Goal: Transaction & Acquisition: Subscribe to service/newsletter

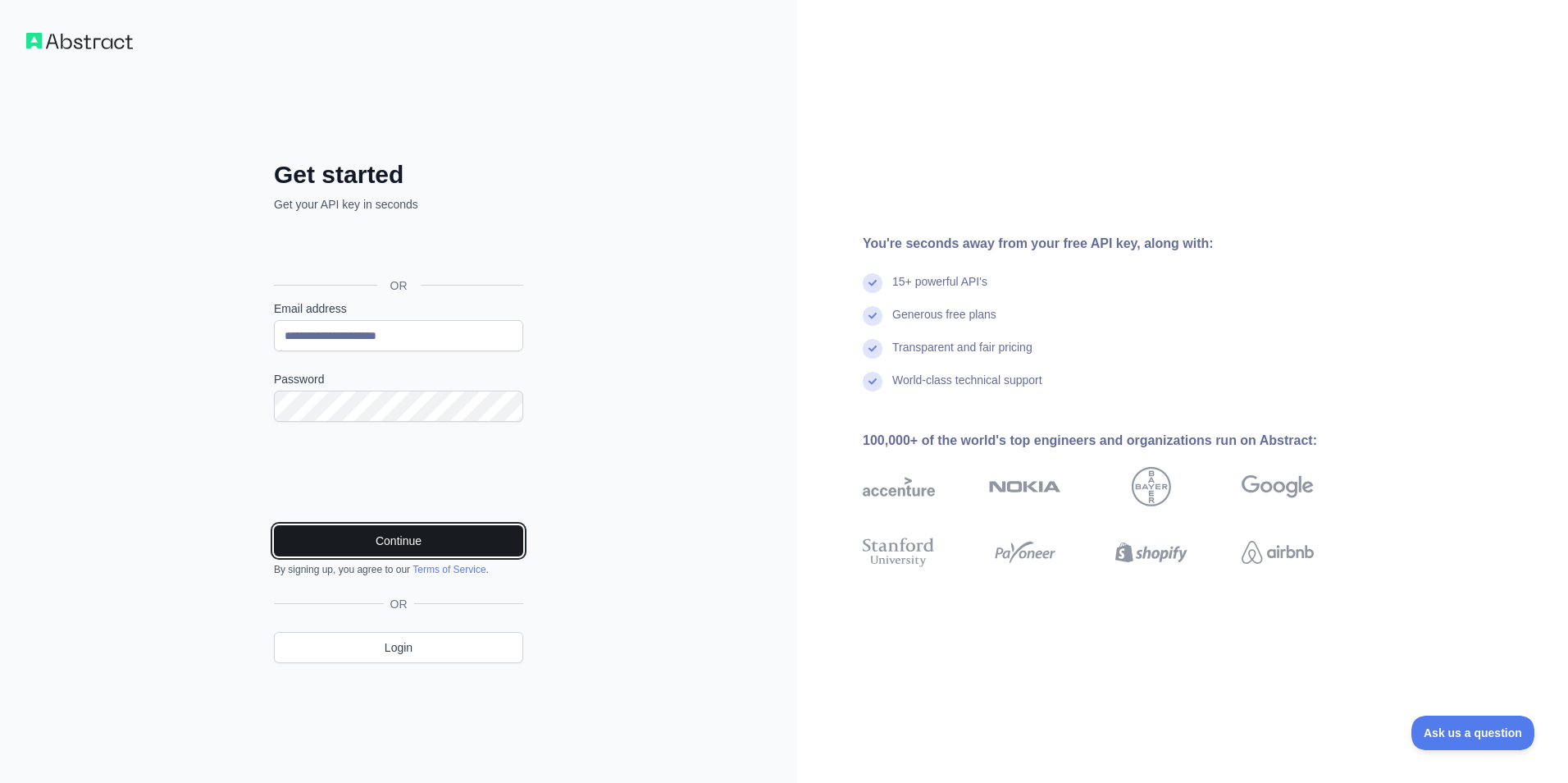
click at [402, 536] on button "Continue" at bounding box center [399, 540] width 250 height 31
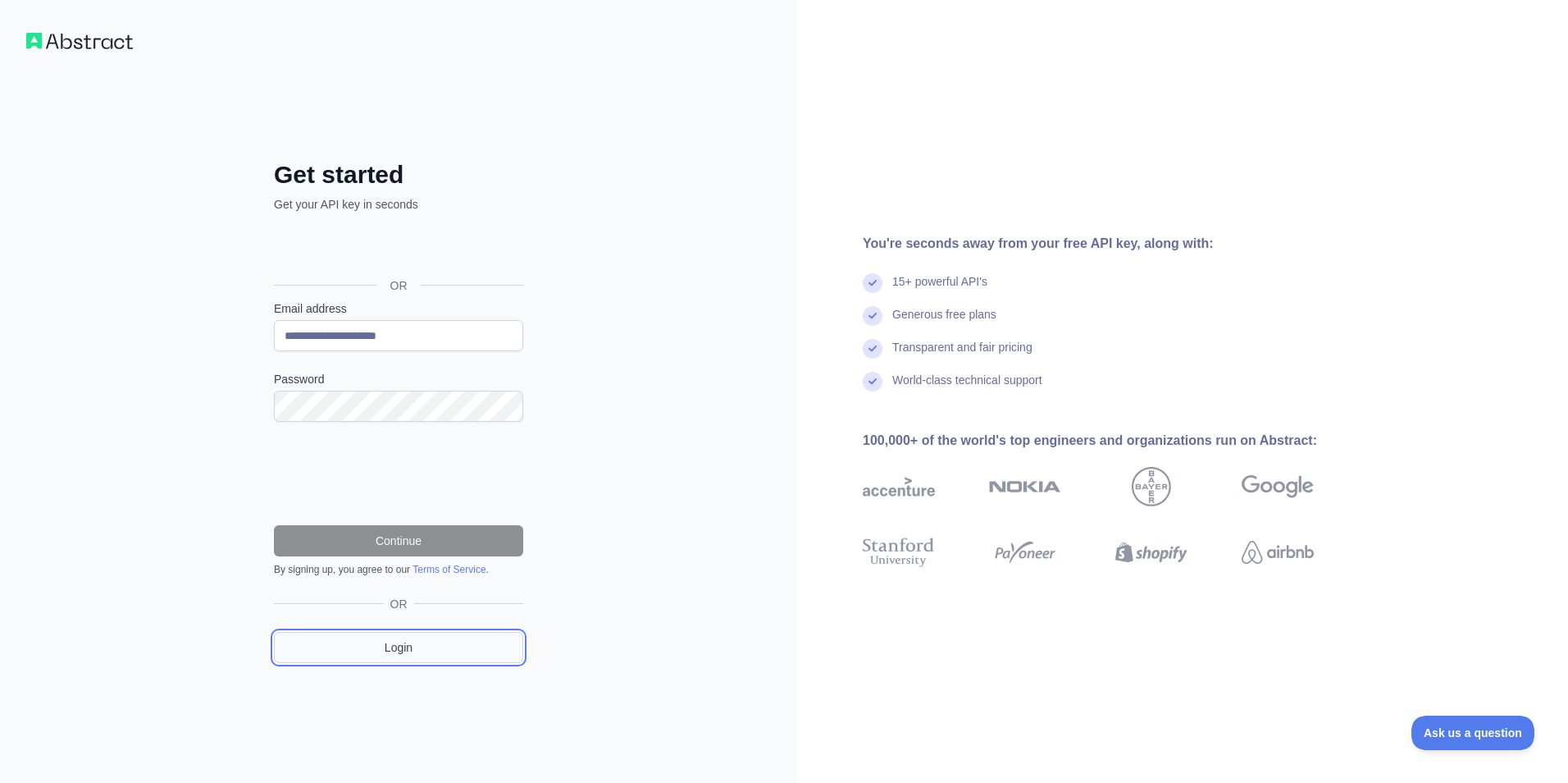
click at [468, 653] on link "Login" at bounding box center [399, 647] width 250 height 31
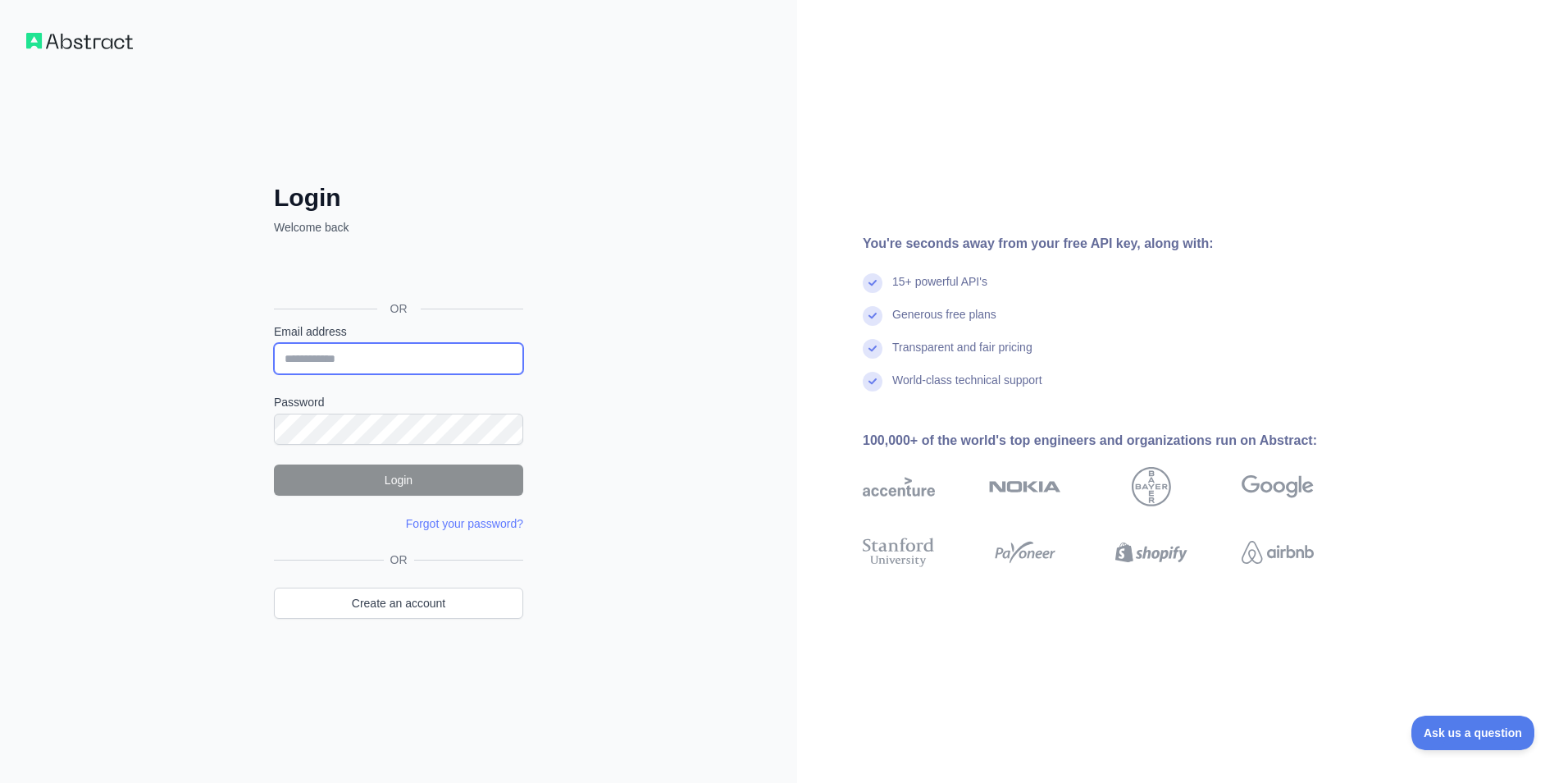
click at [377, 354] on input "Email address" at bounding box center [399, 358] width 250 height 31
type input "**********"
click at [417, 474] on button "Login" at bounding box center [399, 480] width 250 height 31
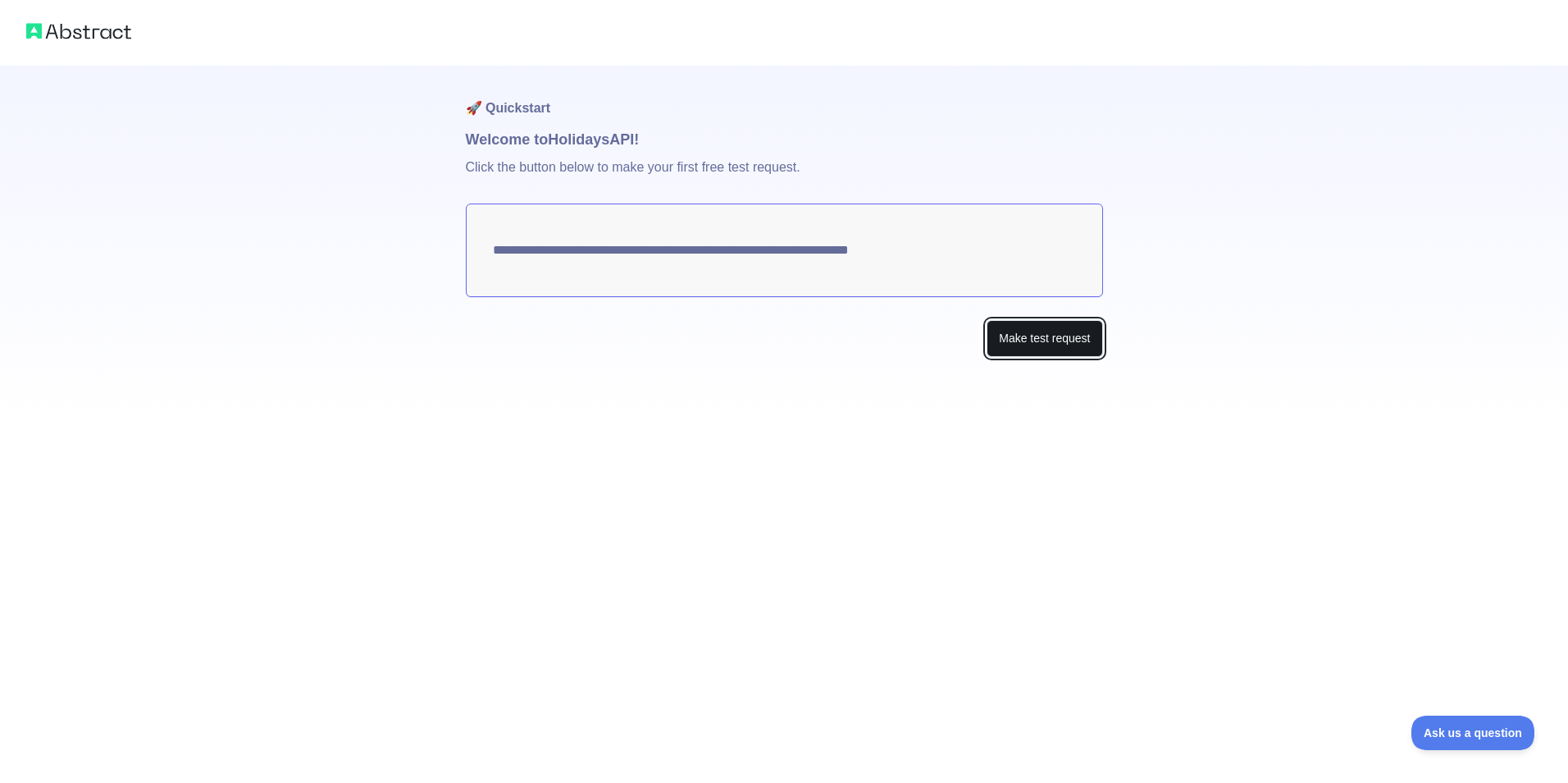
click at [1069, 342] on button "Make test request" at bounding box center [1044, 339] width 116 height 37
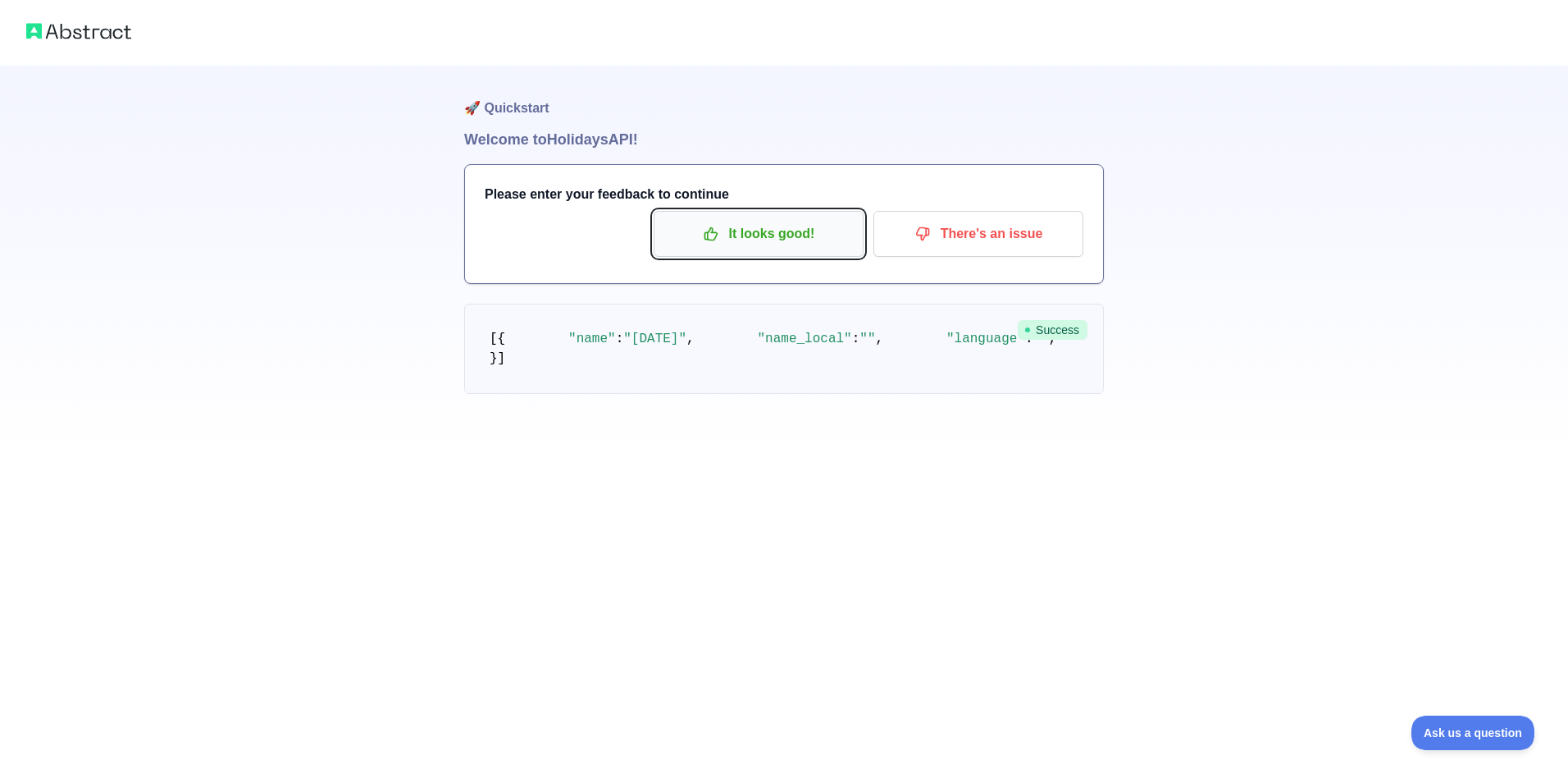
click at [757, 227] on p "It looks good!" at bounding box center [758, 234] width 185 height 28
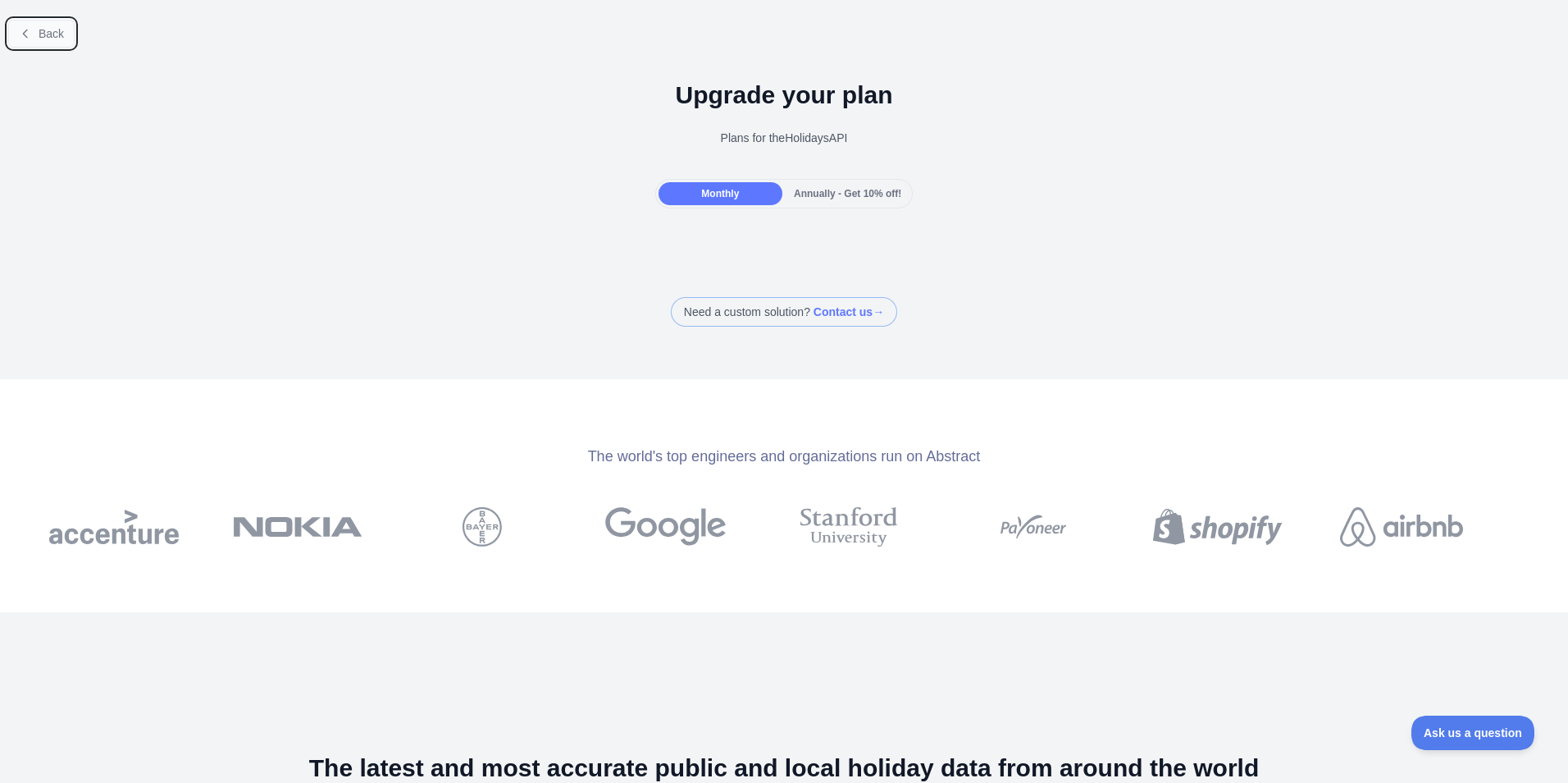
click at [67, 26] on button "Back" at bounding box center [41, 33] width 67 height 28
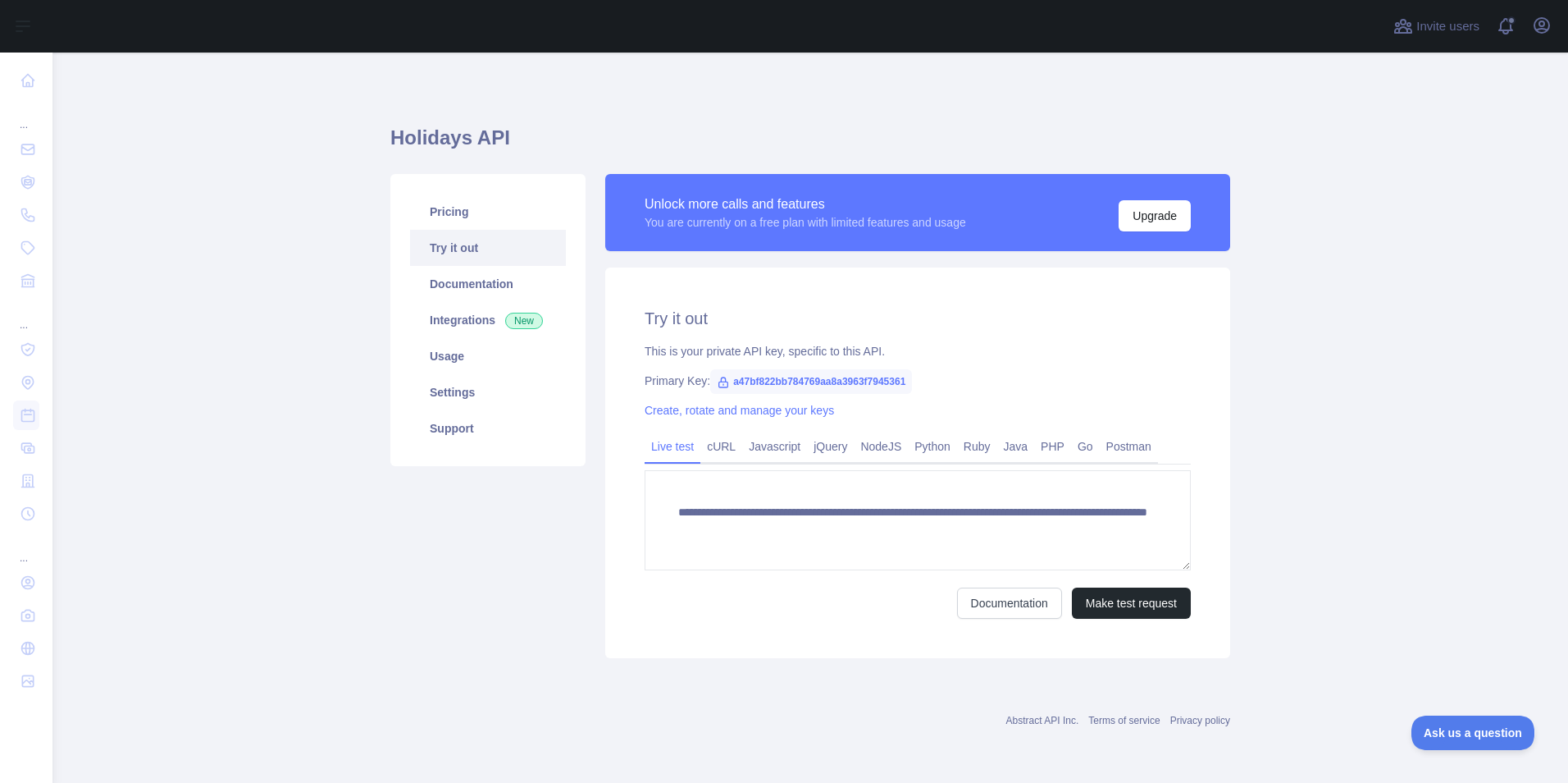
click at [623, 716] on div "Abstract API Inc. Terms of service Privacy policy" at bounding box center [810, 720] width 840 height 14
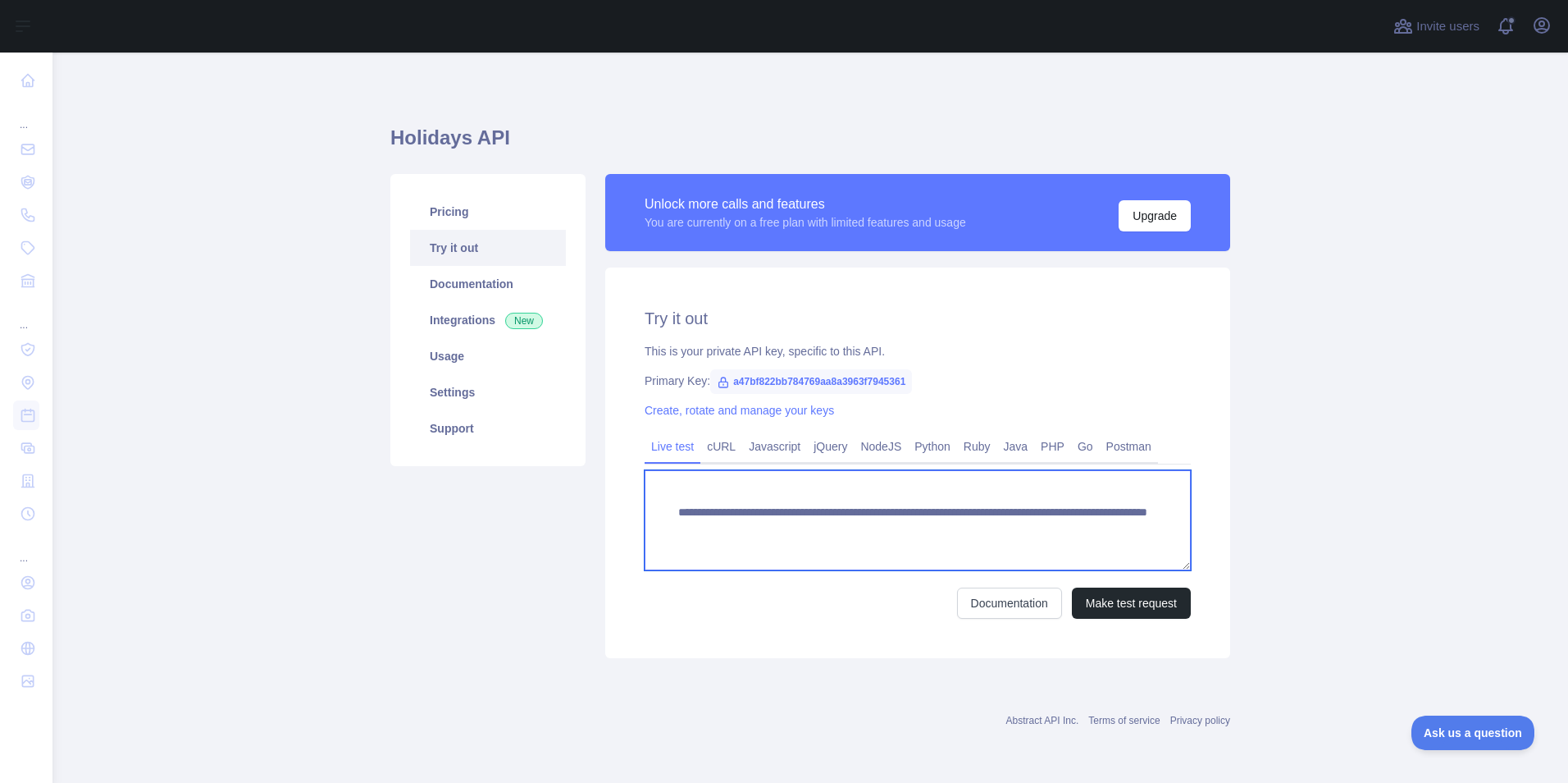
drag, startPoint x: 674, startPoint y: 504, endPoint x: 760, endPoint y: 549, distance: 97.1
click at [760, 549] on textarea "**********" at bounding box center [918, 520] width 547 height 100
